Goal: Answer question/provide support: Share knowledge or assist other users

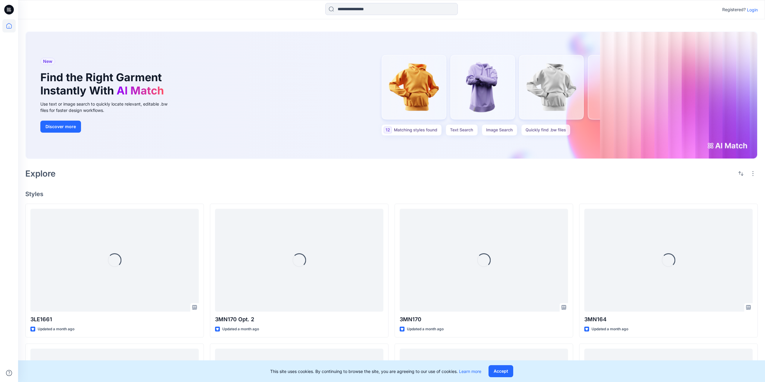
click at [751, 9] on p "Login" at bounding box center [752, 10] width 11 height 6
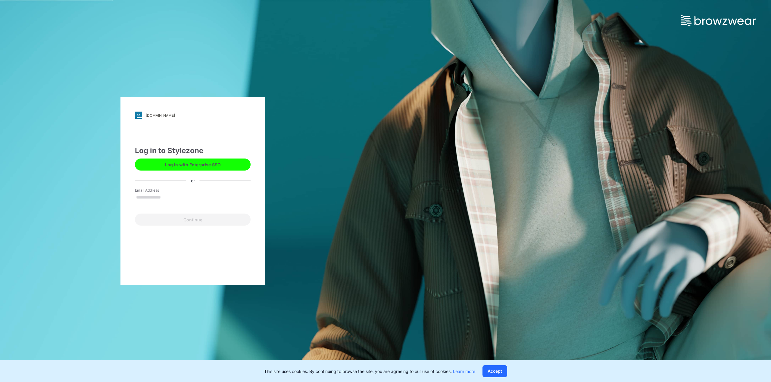
click at [158, 194] on input "Email Address" at bounding box center [193, 197] width 116 height 9
type input "**********"
click at [185, 222] on button "Continue" at bounding box center [193, 220] width 116 height 12
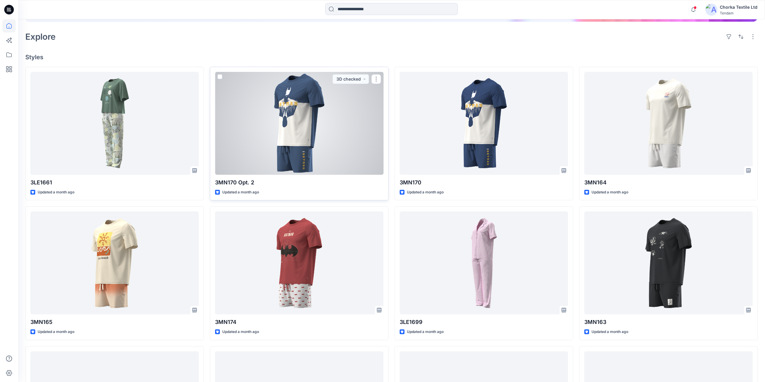
scroll to position [204, 0]
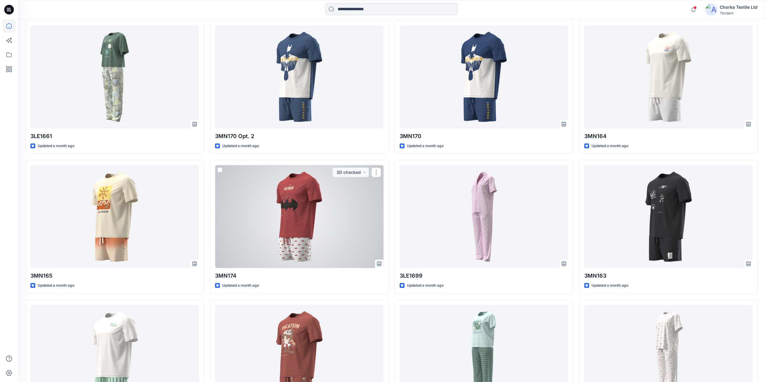
click at [287, 201] on div at bounding box center [299, 216] width 168 height 103
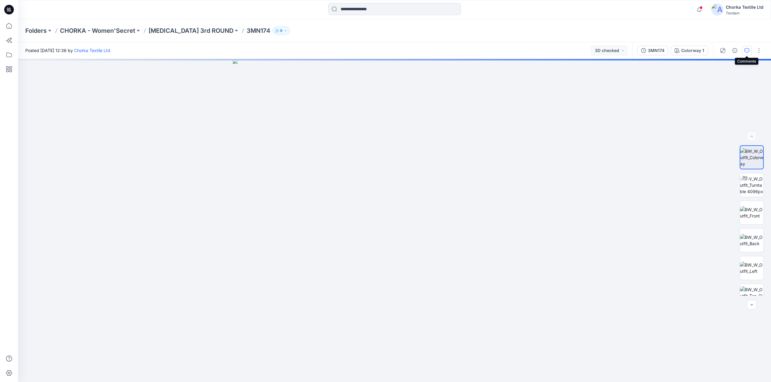
click at [747, 49] on icon "button" at bounding box center [746, 50] width 5 height 5
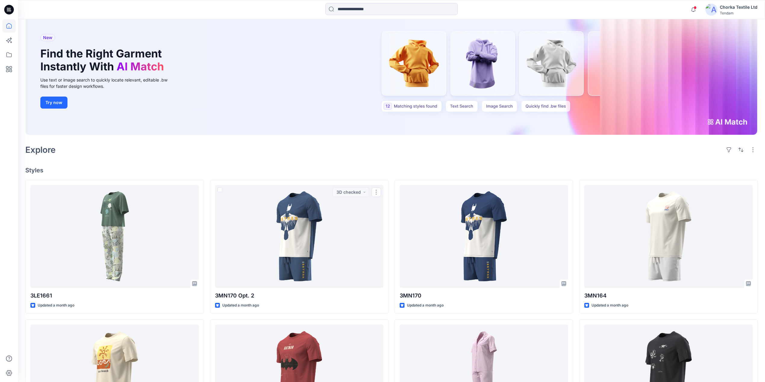
scroll to position [44, 0]
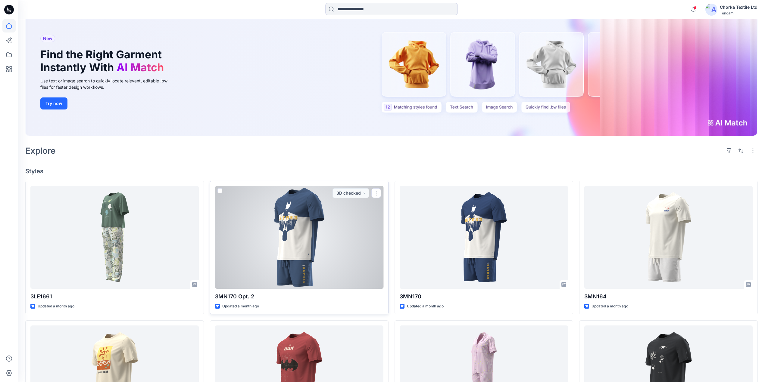
click at [304, 249] on div at bounding box center [299, 237] width 168 height 103
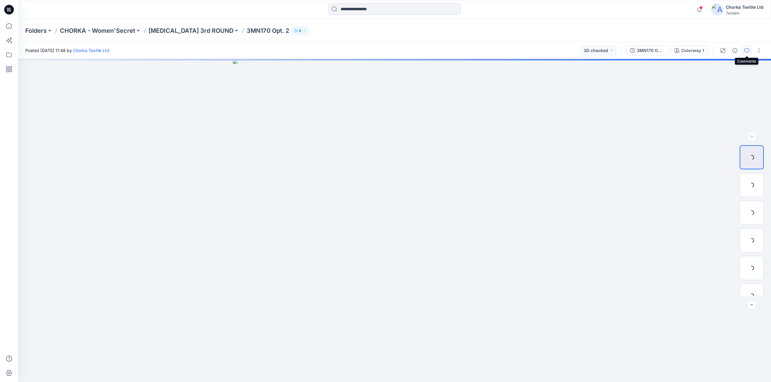
click at [747, 50] on icon "button" at bounding box center [747, 50] width 2 height 0
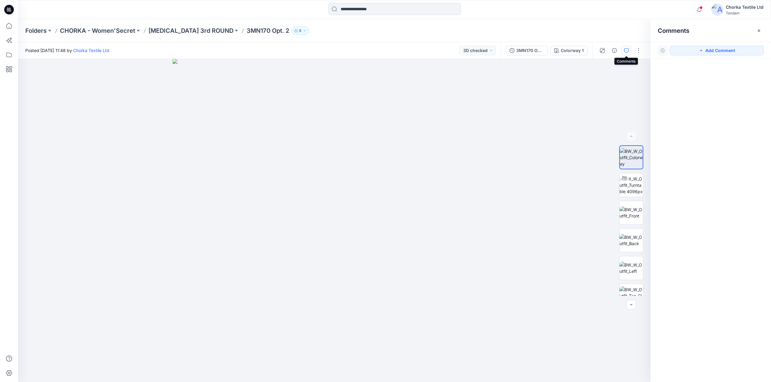
click at [625, 50] on icon "button" at bounding box center [626, 50] width 5 height 5
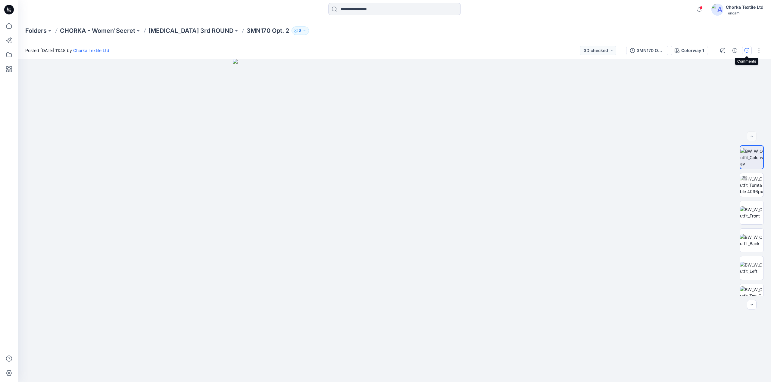
click at [746, 48] on icon "button" at bounding box center [746, 50] width 5 height 5
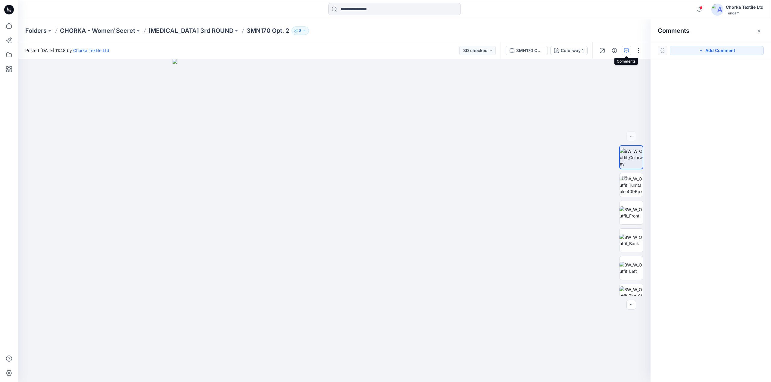
click at [628, 49] on icon "button" at bounding box center [626, 50] width 5 height 5
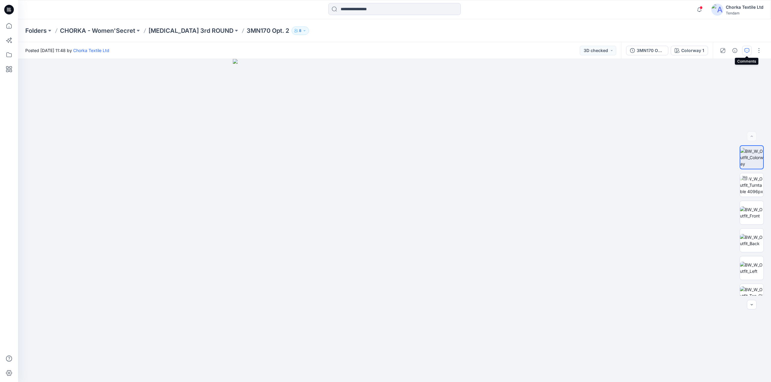
click at [747, 51] on button "button" at bounding box center [747, 51] width 10 height 10
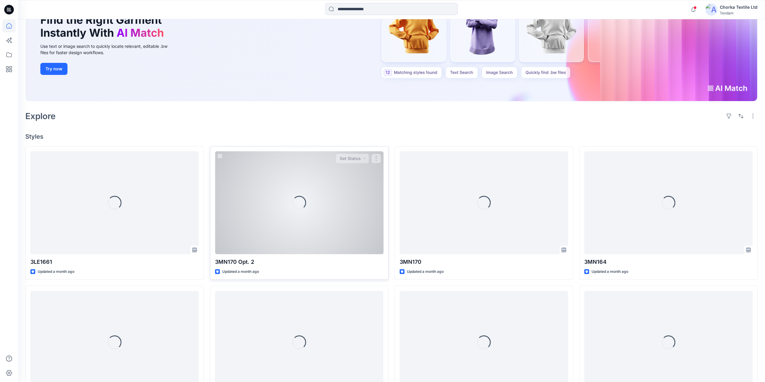
scroll to position [80, 0]
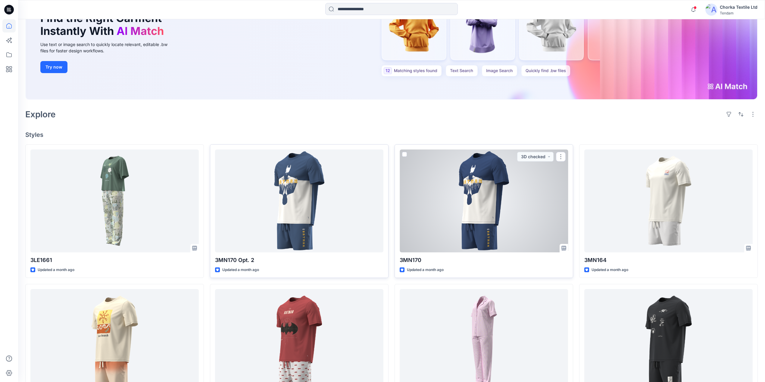
click at [454, 211] on div at bounding box center [484, 201] width 168 height 103
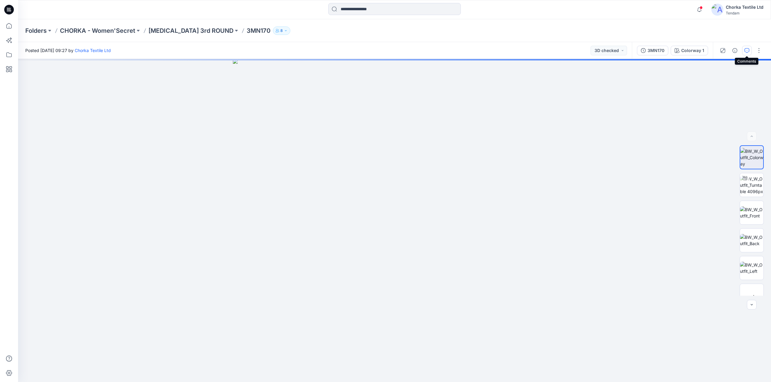
click at [745, 51] on icon "button" at bounding box center [746, 50] width 5 height 5
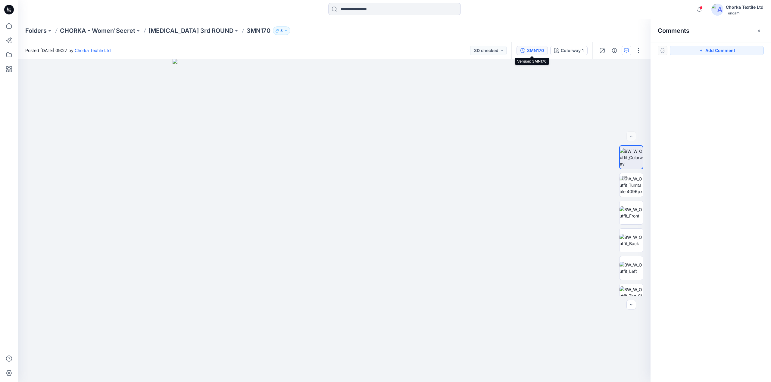
click at [537, 48] on div "3MN170" at bounding box center [535, 50] width 17 height 7
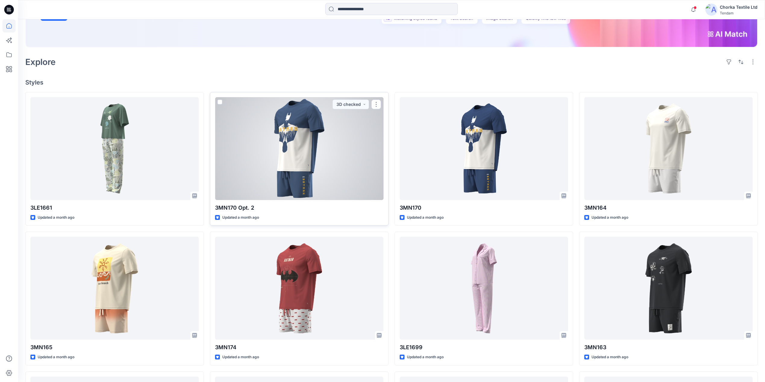
scroll to position [241, 0]
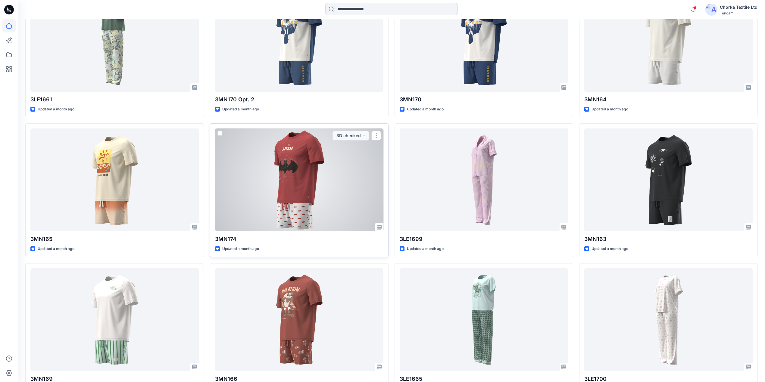
click at [294, 196] on div at bounding box center [299, 180] width 168 height 103
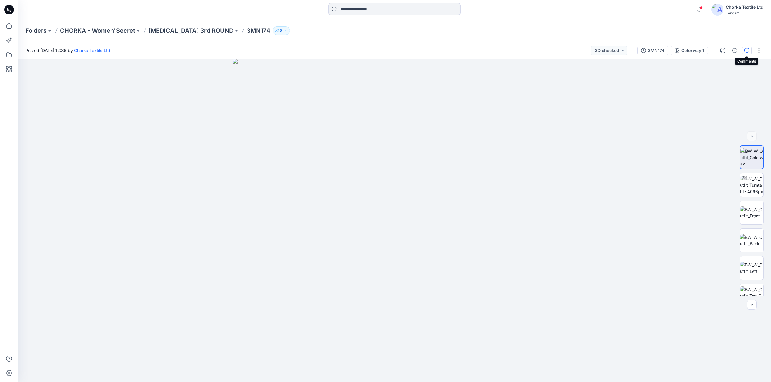
click at [747, 49] on icon "button" at bounding box center [746, 50] width 5 height 5
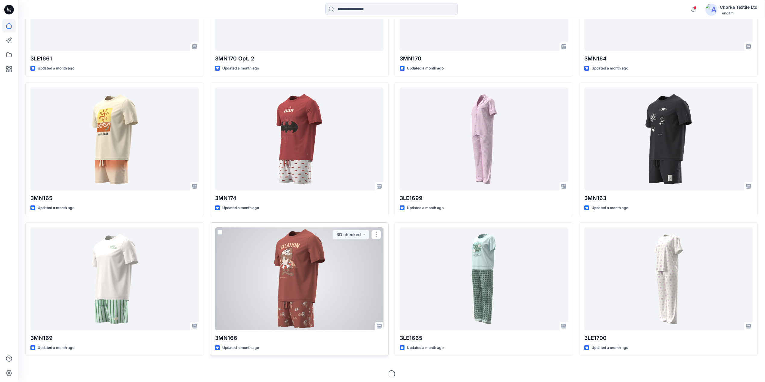
scroll to position [285, 0]
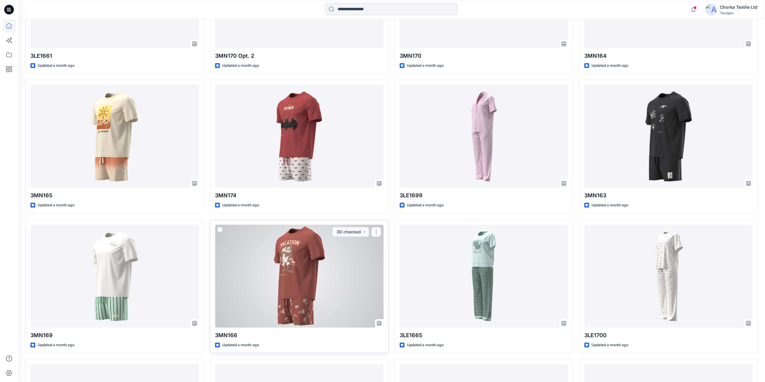
click at [278, 273] on div at bounding box center [299, 276] width 168 height 103
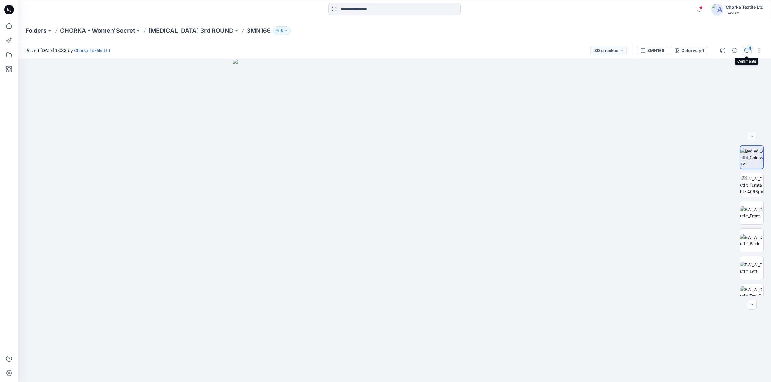
click at [748, 49] on div "4" at bounding box center [749, 48] width 6 height 6
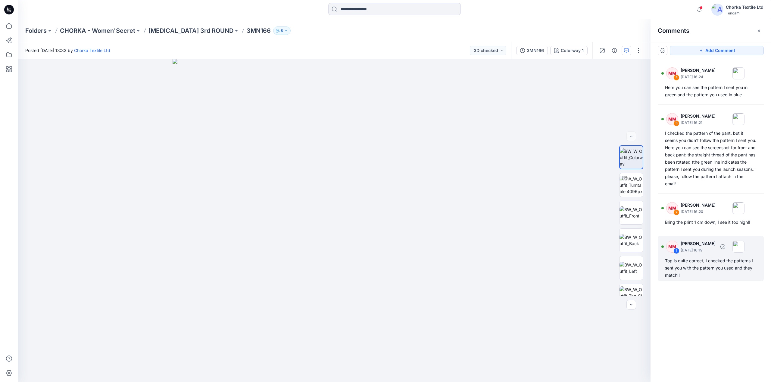
click at [699, 269] on div "Top is quite correct, I checked the patterns I sent you with the pattern you us…" at bounding box center [711, 268] width 92 height 22
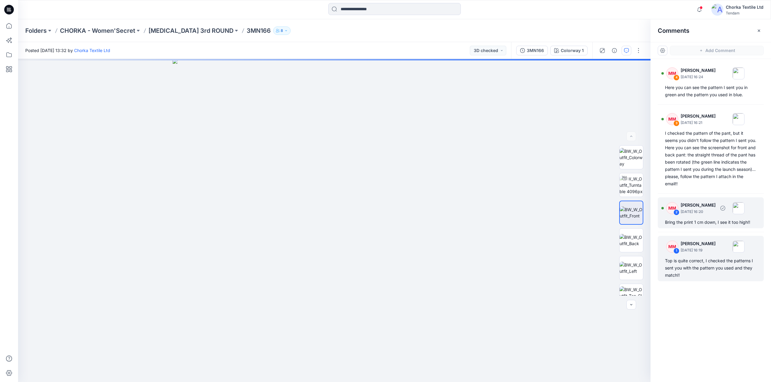
click at [706, 222] on div "Bring the print 1 cm down, I see it too high!!" at bounding box center [711, 222] width 92 height 7
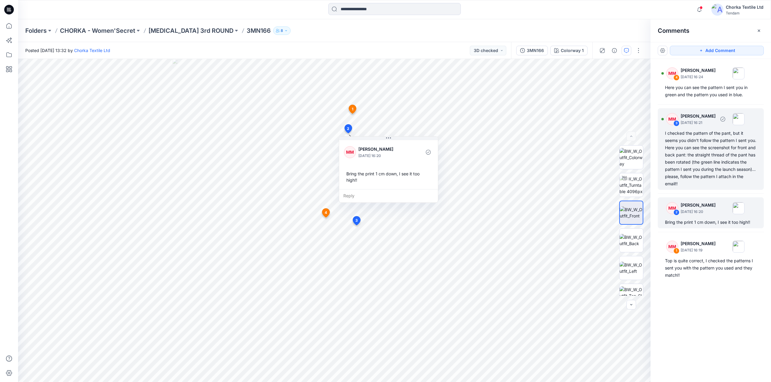
click at [694, 154] on div "I checked the pattern of the pant, but it seems you didn't follow the pattern I…" at bounding box center [711, 159] width 92 height 58
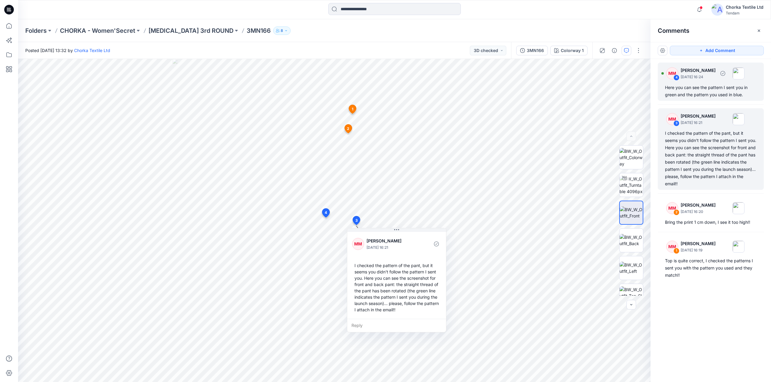
click at [699, 90] on div "Here you can see the pattern I sent you in green and the pattern you used in bl…" at bounding box center [711, 91] width 92 height 14
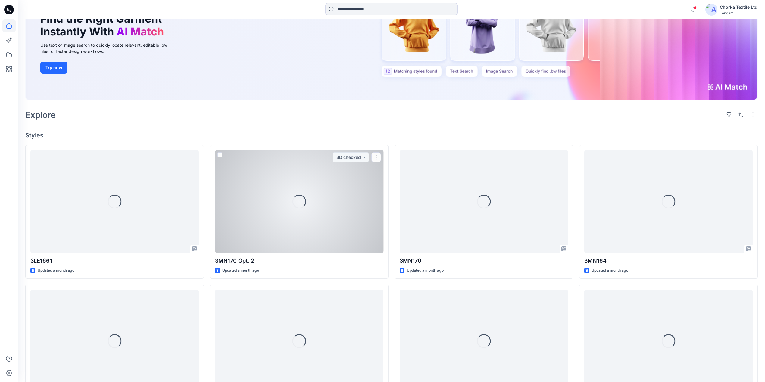
scroll to position [80, 0]
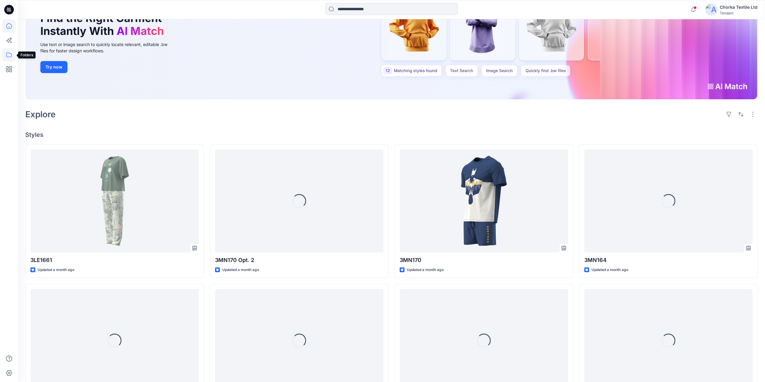
click at [8, 52] on icon at bounding box center [8, 54] width 5 height 5
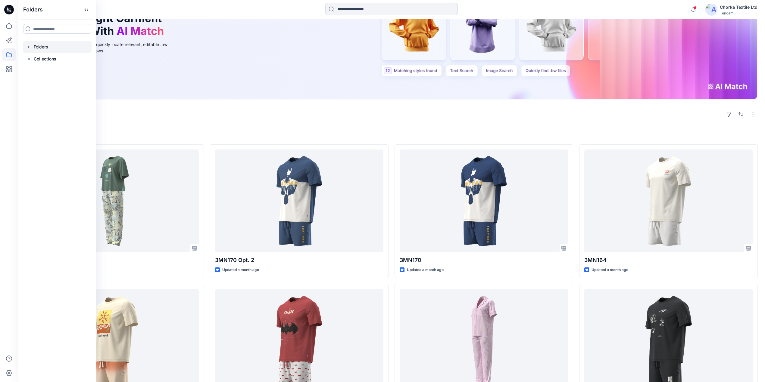
click at [37, 45] on div at bounding box center [57, 47] width 69 height 12
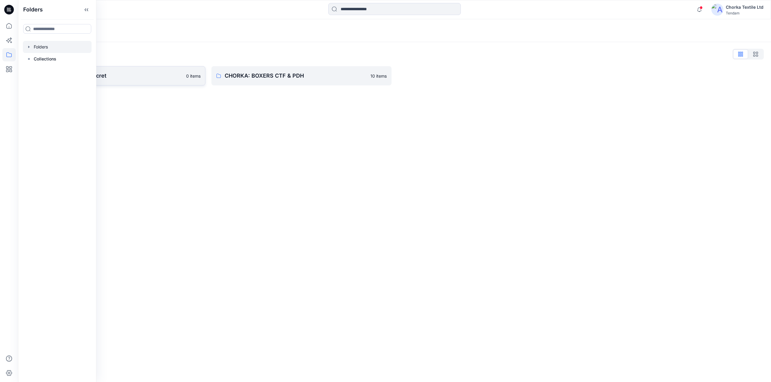
click at [134, 76] on p "CHORKA - Women'Secret" at bounding box center [111, 76] width 144 height 8
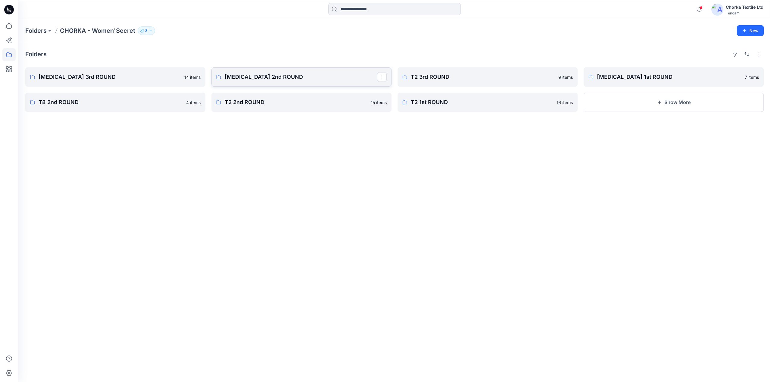
click at [285, 75] on p "[MEDICAL_DATA] 2nd ROUND" at bounding box center [301, 77] width 152 height 8
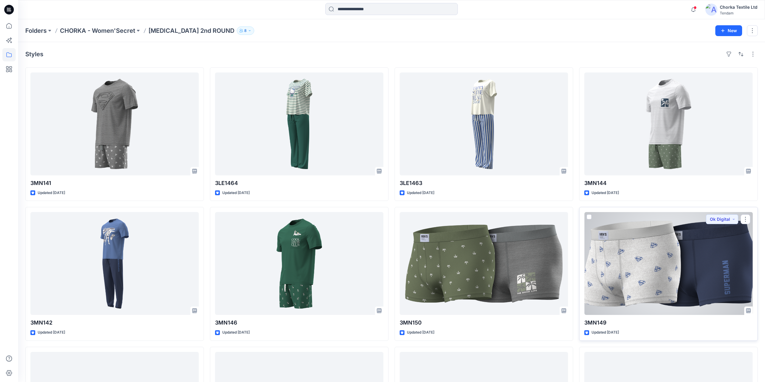
click at [680, 252] on div at bounding box center [668, 263] width 168 height 103
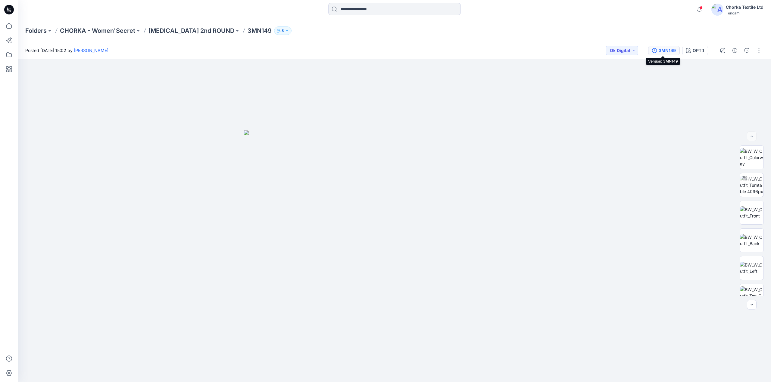
click at [668, 49] on div "3MN149" at bounding box center [667, 50] width 17 height 7
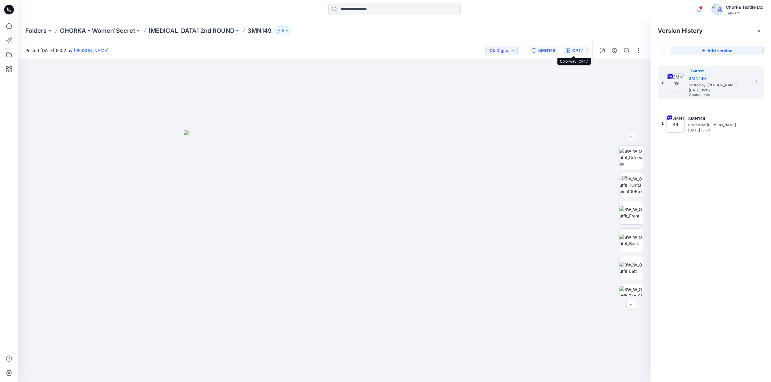
click at [576, 51] on div "OPT.1" at bounding box center [577, 50] width 11 height 7
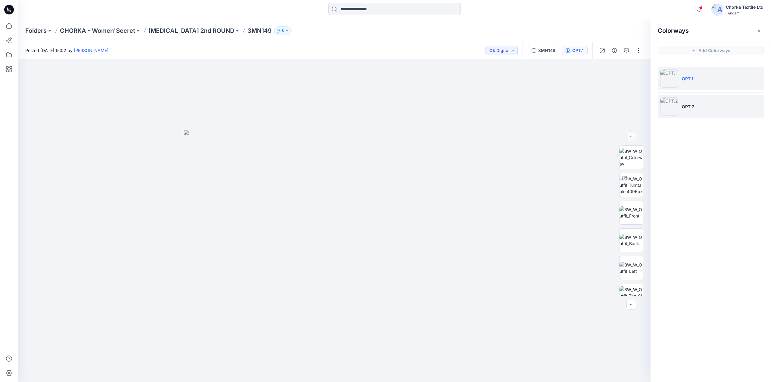
click at [683, 104] on p "OPT.2" at bounding box center [688, 107] width 13 height 6
click at [701, 105] on li "OPT.2" at bounding box center [711, 106] width 106 height 23
click at [631, 209] on img at bounding box center [630, 213] width 23 height 13
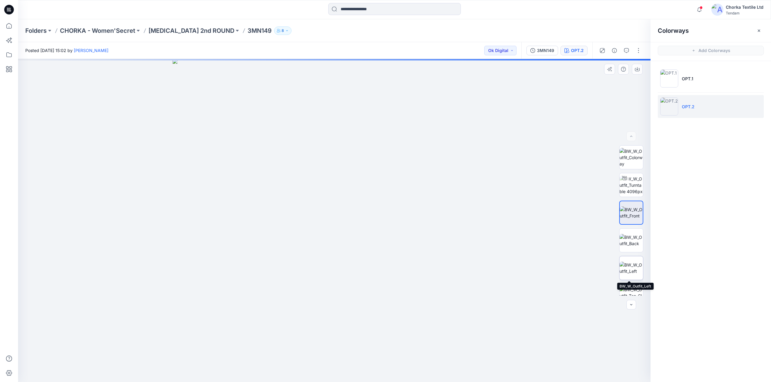
click at [631, 269] on img at bounding box center [630, 268] width 23 height 13
click at [625, 210] on img at bounding box center [630, 213] width 23 height 13
click at [634, 185] on img at bounding box center [630, 185] width 23 height 19
click at [470, 168] on img at bounding box center [332, 53] width 992 height 658
drag, startPoint x: 415, startPoint y: 367, endPoint x: 399, endPoint y: 372, distance: 17.0
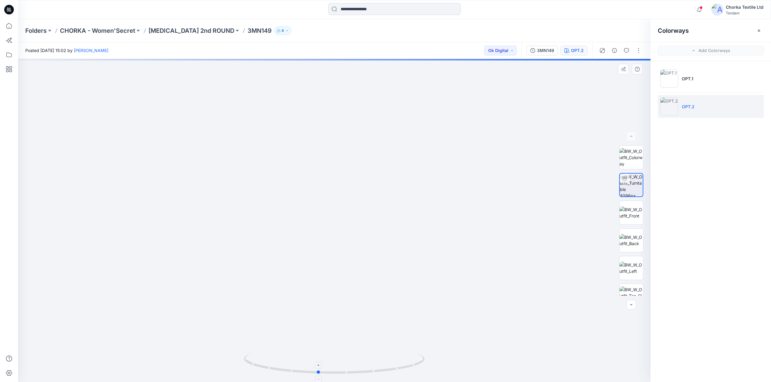
click at [399, 372] on icon at bounding box center [335, 364] width 182 height 23
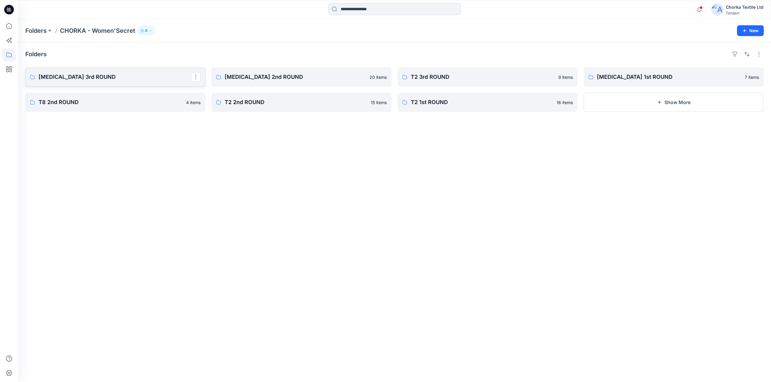
click at [101, 79] on p "[MEDICAL_DATA] 3rd ROUND" at bounding box center [115, 77] width 152 height 8
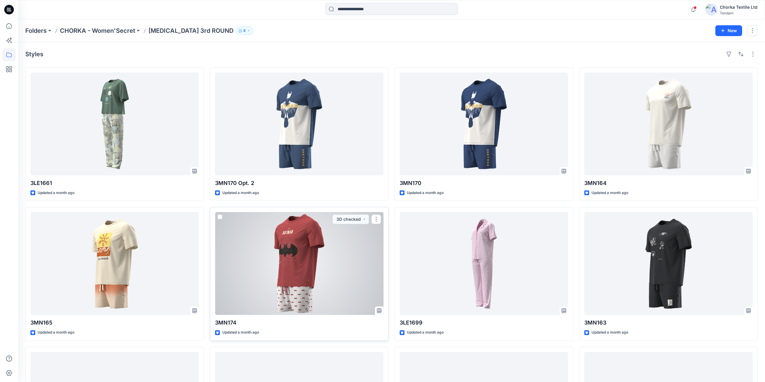
click at [303, 257] on div at bounding box center [299, 263] width 168 height 103
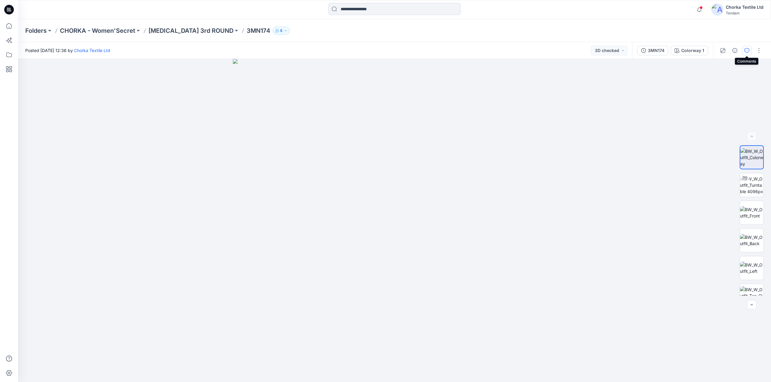
click at [749, 49] on button "button" at bounding box center [747, 51] width 10 height 10
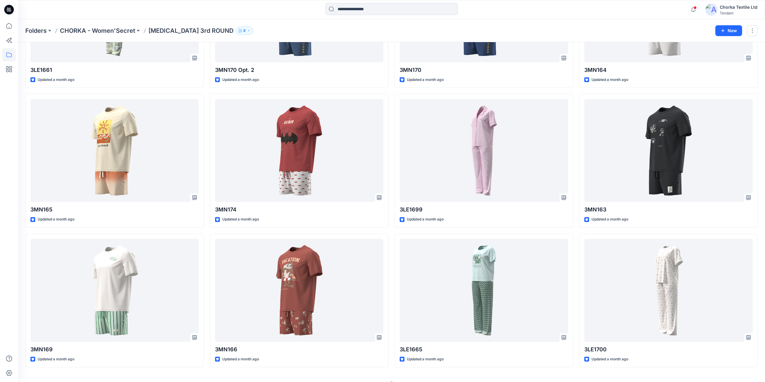
scroll to position [128, 0]
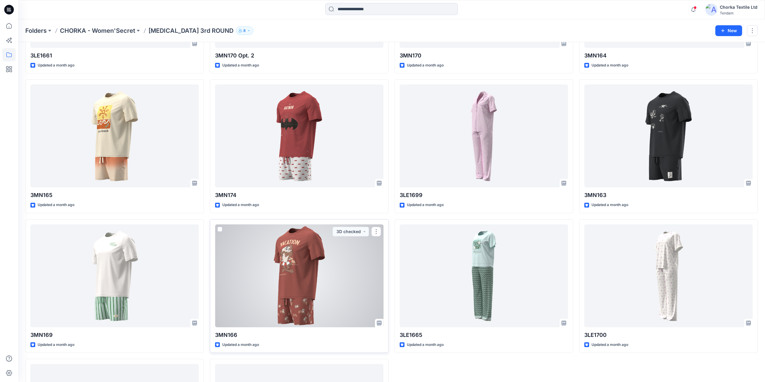
click at [294, 280] on div at bounding box center [299, 276] width 168 height 103
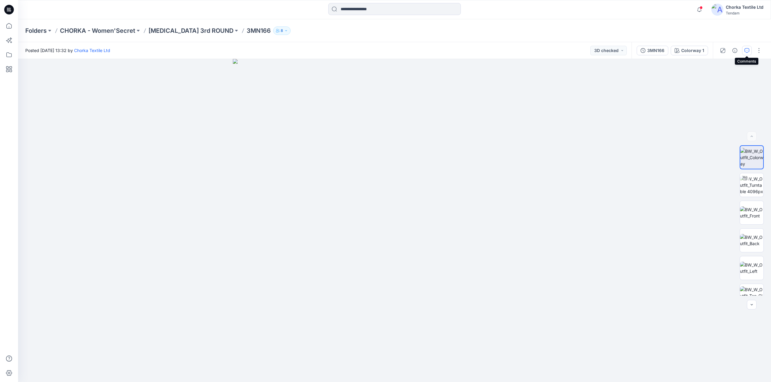
click at [747, 48] on icon "button" at bounding box center [746, 50] width 5 height 5
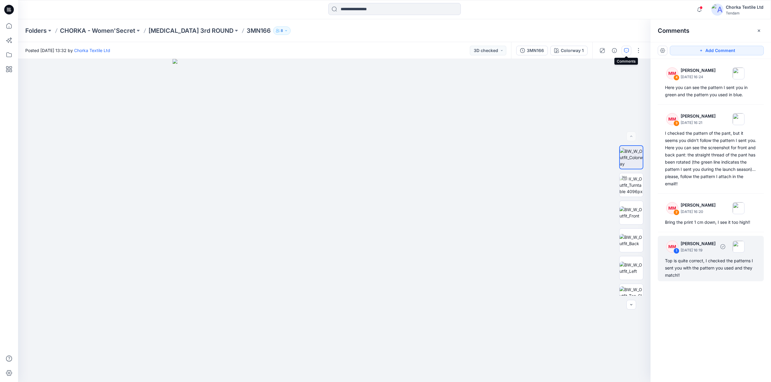
click at [679, 268] on div "Top is quite correct, I checked the patterns I sent you with the pattern you us…" at bounding box center [711, 268] width 92 height 22
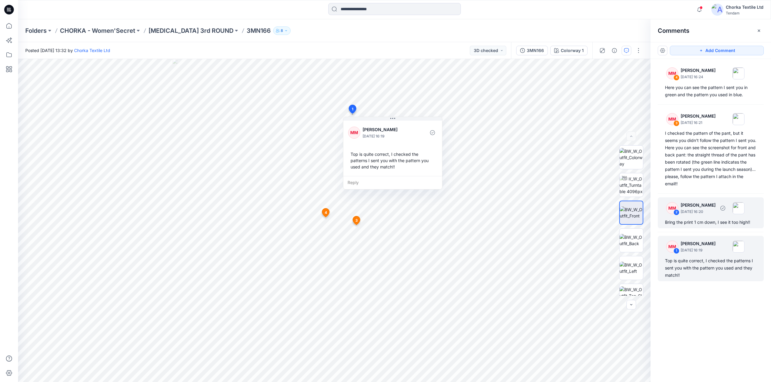
click at [693, 215] on p "[DATE] 16:20" at bounding box center [698, 212] width 35 height 6
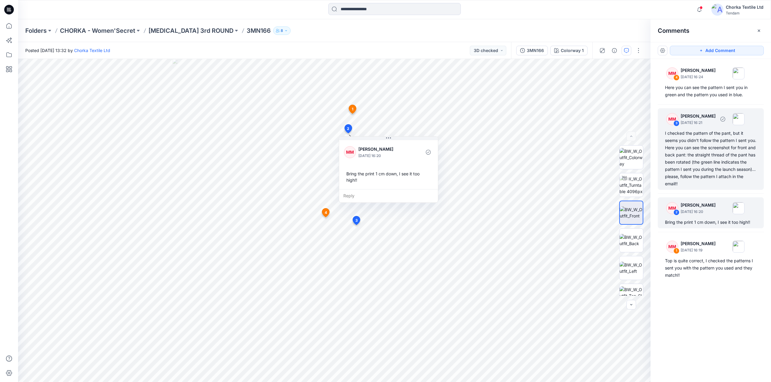
click at [703, 146] on div "I checked the pattern of the pant, but it seems you didn't follow the pattern I…" at bounding box center [711, 159] width 92 height 58
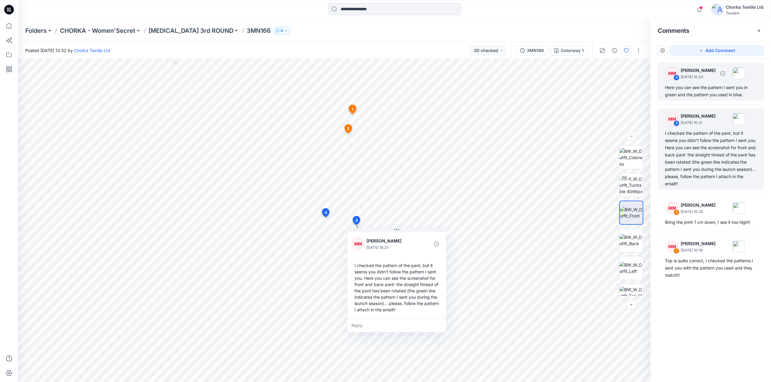
click at [697, 93] on div "Here you can see the pattern I sent you in green and the pattern you used in bl…" at bounding box center [711, 91] width 92 height 14
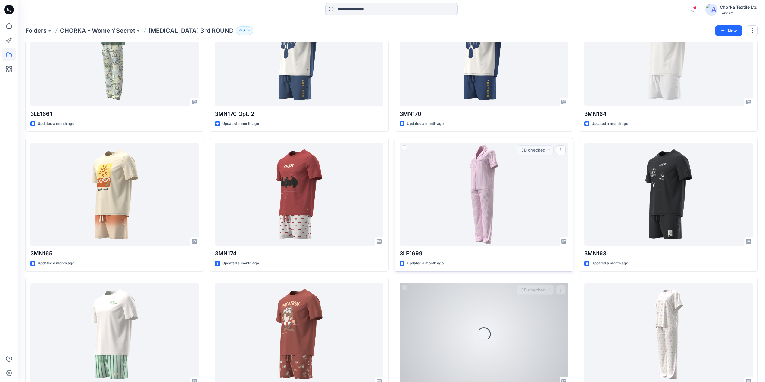
scroll to position [120, 0]
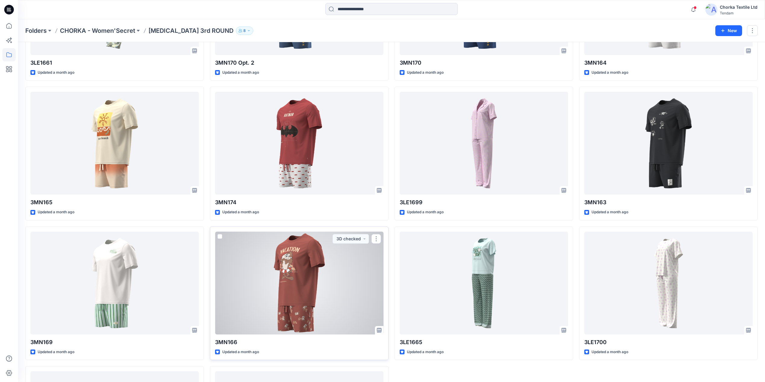
click at [295, 291] on div at bounding box center [299, 283] width 168 height 103
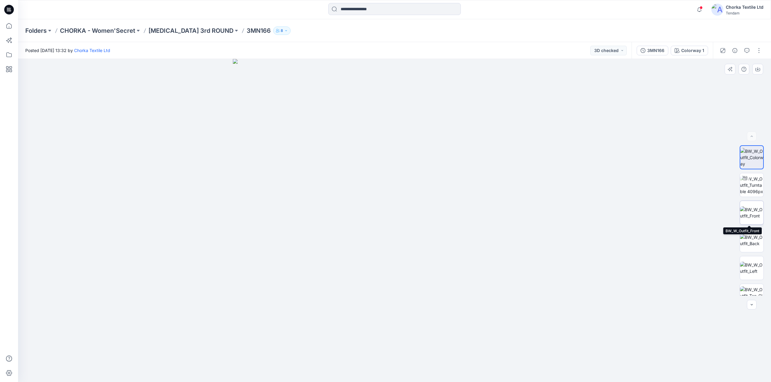
click at [748, 207] on img at bounding box center [751, 213] width 23 height 13
click at [743, 52] on button "button" at bounding box center [747, 51] width 10 height 10
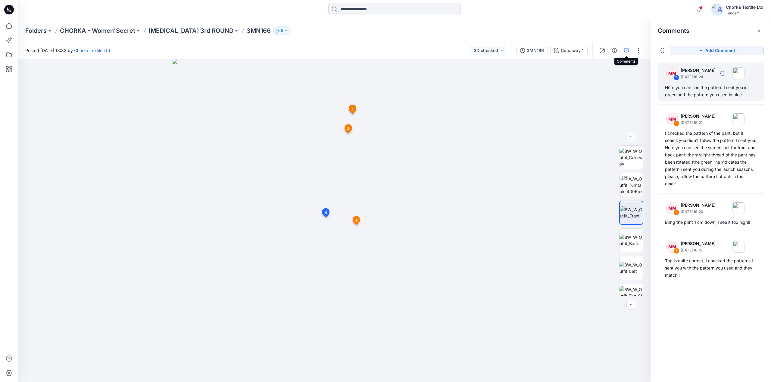
click at [705, 93] on div "Here you can see the pattern I sent you in green and the pattern you used in bl…" at bounding box center [711, 91] width 92 height 14
click at [696, 94] on div "Here you can see the pattern I sent you in green and the pattern you used in bl…" at bounding box center [711, 91] width 92 height 14
click at [699, 95] on div "Here you can see the pattern I sent you in green and the pattern you used in bl…" at bounding box center [711, 91] width 92 height 14
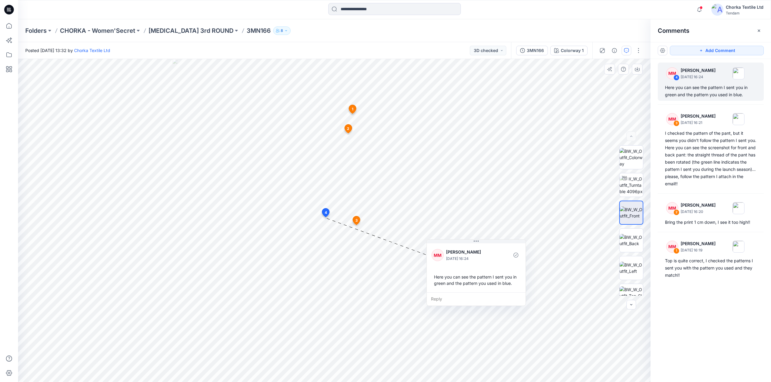
drag, startPoint x: 375, startPoint y: 259, endPoint x: 481, endPoint y: 279, distance: 107.7
click at [481, 279] on div "Here you can see the pattern I sent you in green and the pattern you used in bl…" at bounding box center [476, 280] width 89 height 17
click at [388, 229] on div "5 1 MM [PERSON_NAME] [DATE] 16:19 Top is quite correct, I checked the patterns …" at bounding box center [334, 220] width 632 height 323
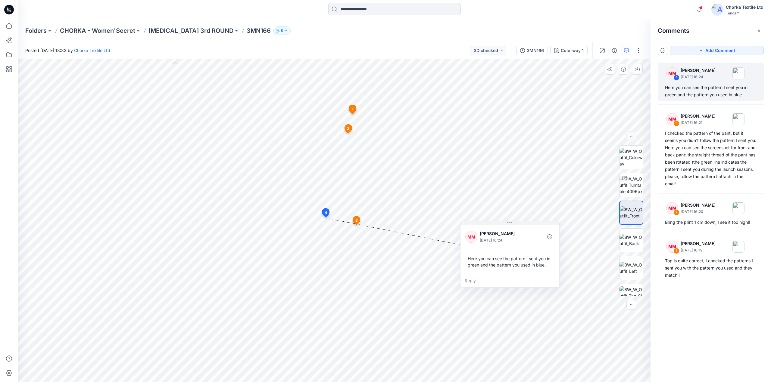
drag, startPoint x: 458, startPoint y: 263, endPoint x: 491, endPoint y: 245, distance: 38.4
click at [491, 245] on div "MM [PERSON_NAME] [DATE] 16:24" at bounding box center [509, 237] width 89 height 17
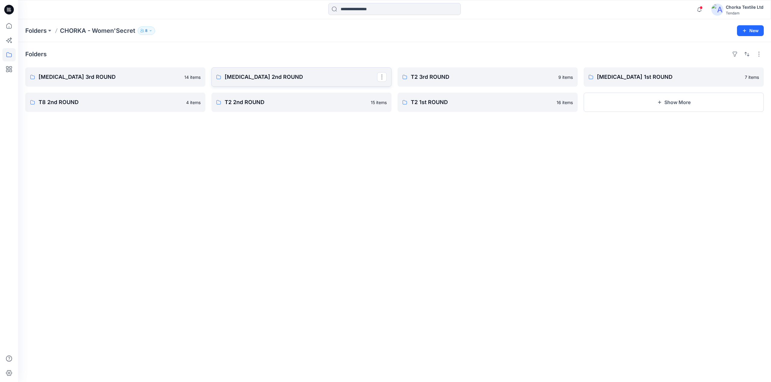
click at [260, 76] on p "[MEDICAL_DATA] 2nd ROUND" at bounding box center [301, 77] width 152 height 8
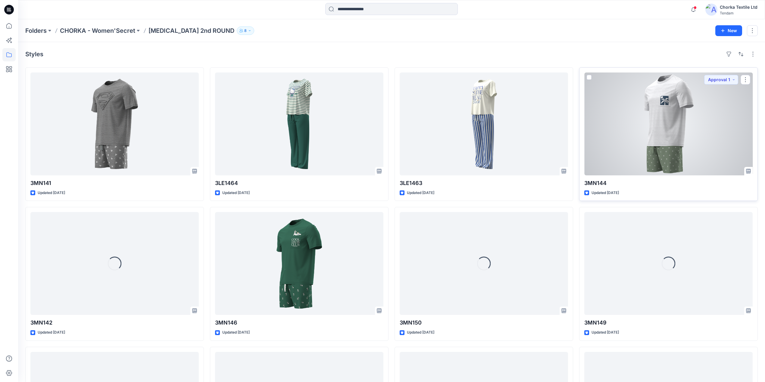
click at [668, 129] on div at bounding box center [668, 124] width 168 height 103
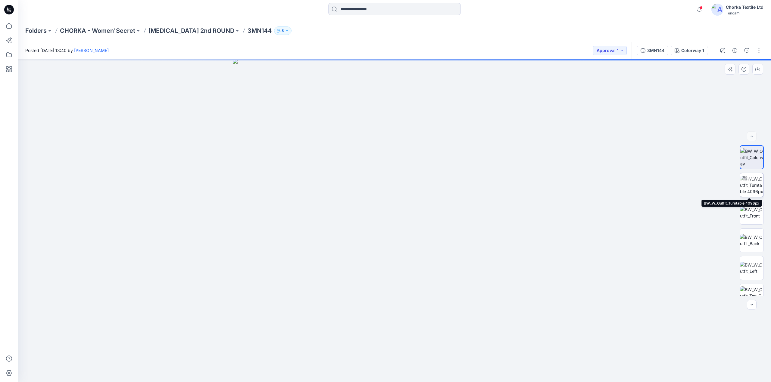
click at [749, 180] on img at bounding box center [751, 185] width 23 height 19
drag, startPoint x: 415, startPoint y: 95, endPoint x: 411, endPoint y: 256, distance: 161.4
click at [411, 256] on img at bounding box center [390, 172] width 843 height 422
drag, startPoint x: 464, startPoint y: 371, endPoint x: 453, endPoint y: 369, distance: 11.3
click at [453, 369] on icon at bounding box center [395, 364] width 182 height 23
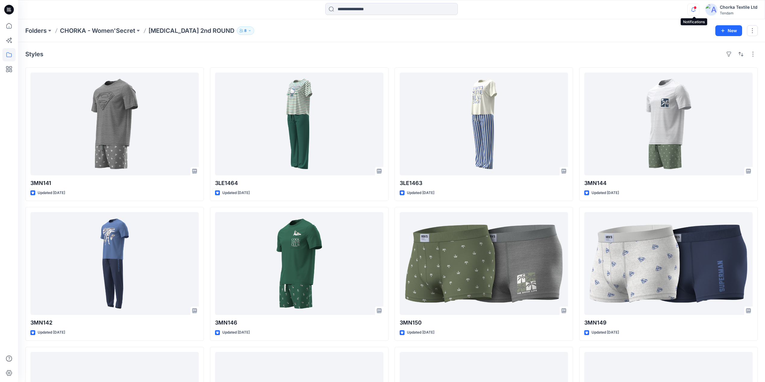
click at [693, 9] on icon "button" at bounding box center [692, 10] width 11 height 12
click at [484, 35] on div "Folders CHORKA - Women'Secret [MEDICAL_DATA] 2nd ROUND 8 New" at bounding box center [391, 30] width 747 height 23
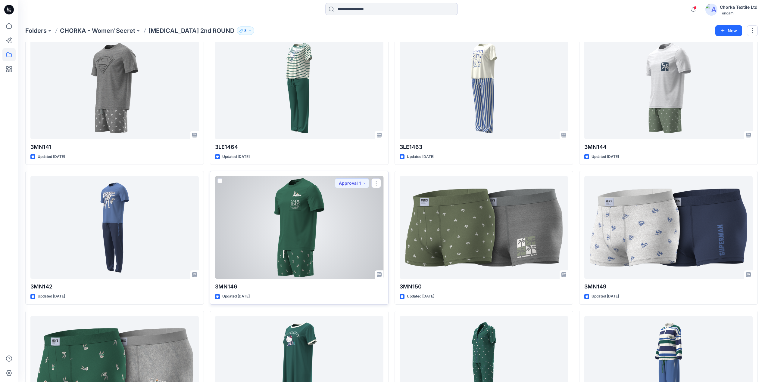
scroll to position [120, 0]
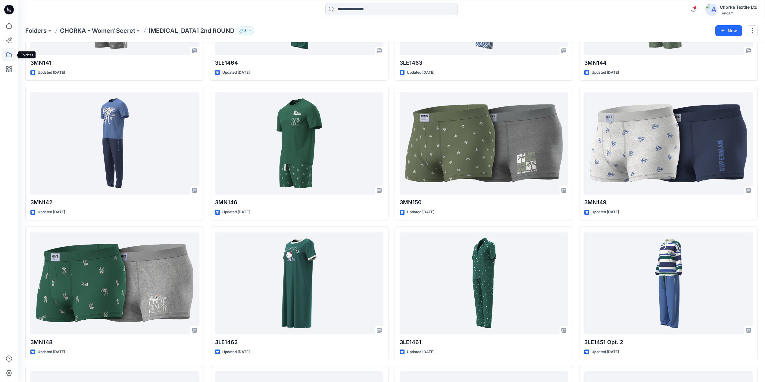
click at [10, 56] on icon at bounding box center [8, 54] width 13 height 13
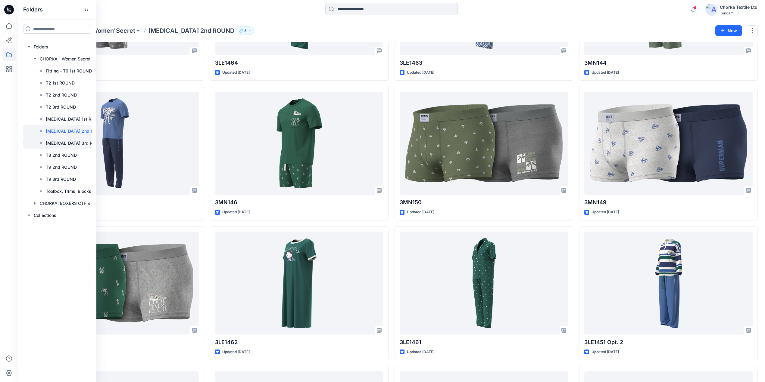
click at [63, 142] on p "[MEDICAL_DATA] 3rd ROUND" at bounding box center [75, 143] width 59 height 7
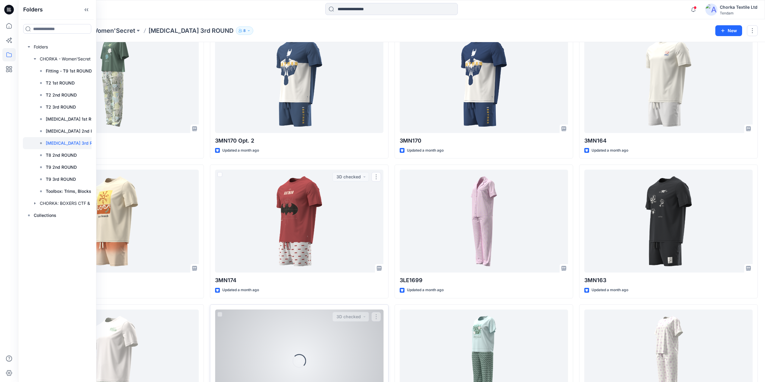
scroll to position [120, 0]
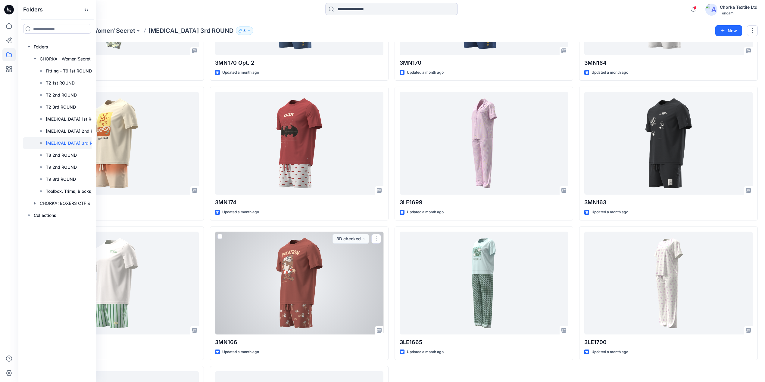
click at [299, 290] on div at bounding box center [299, 283] width 168 height 103
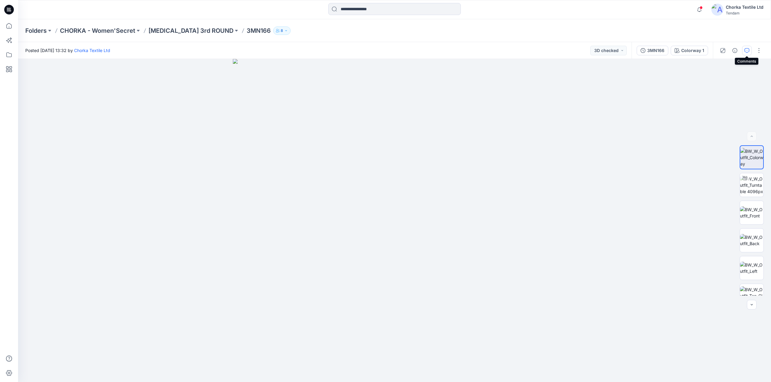
click at [747, 49] on icon "button" at bounding box center [746, 50] width 5 height 5
